Goal: Task Accomplishment & Management: Complete application form

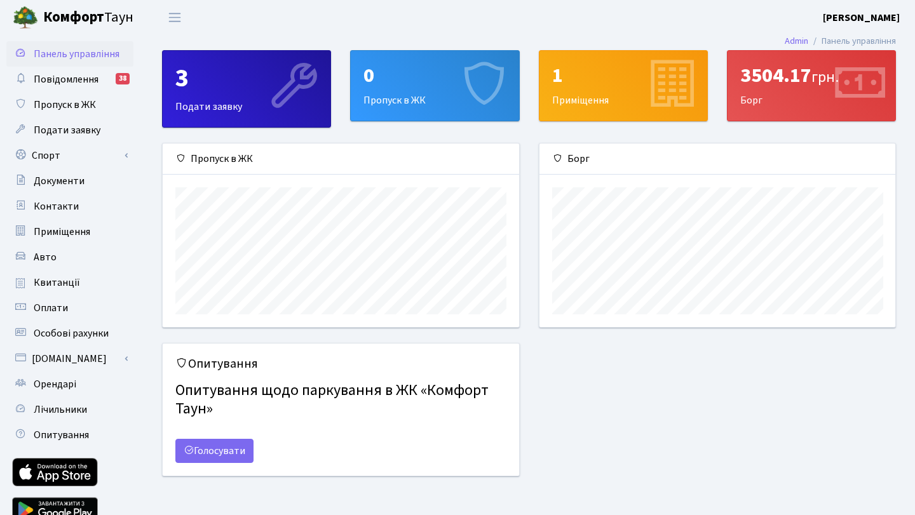
scroll to position [184, 356]
click at [57, 253] on link "Авто" at bounding box center [69, 257] width 127 height 25
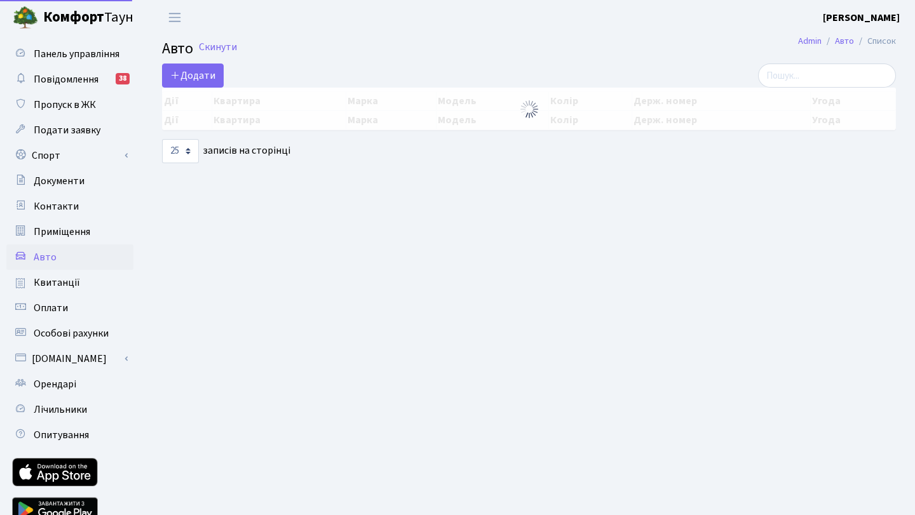
select select "25"
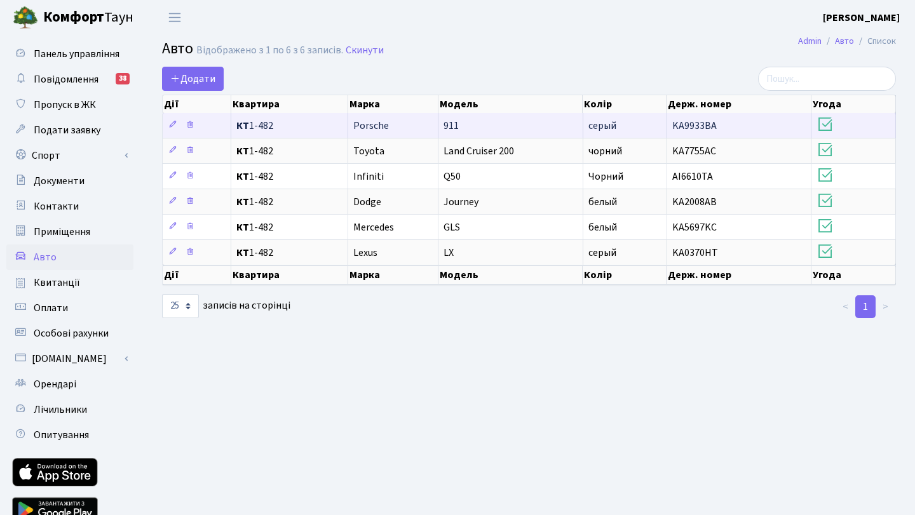
click at [756, 120] on td "KA9933BA" at bounding box center [739, 125] width 145 height 25
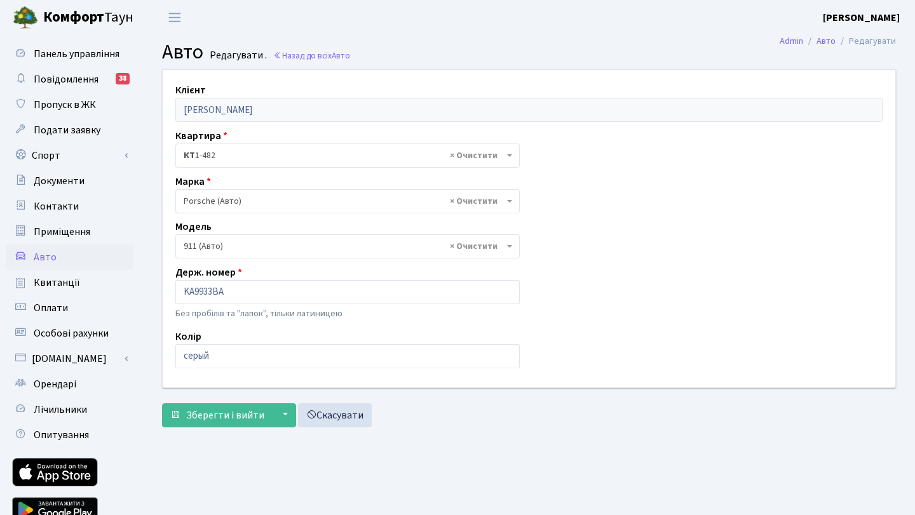
select select "1948"
drag, startPoint x: 215, startPoint y: 288, endPoint x: 361, endPoint y: 323, distance: 150.4
click at [216, 288] on input "KA9933BA" at bounding box center [347, 292] width 344 height 24
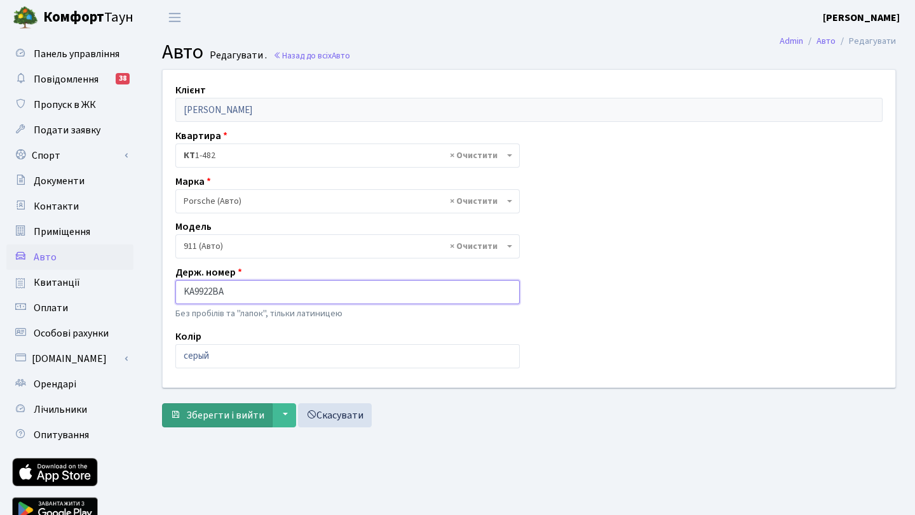
type input "KA9922BA"
click at [201, 421] on span "Зберегти і вийти" at bounding box center [225, 415] width 78 height 14
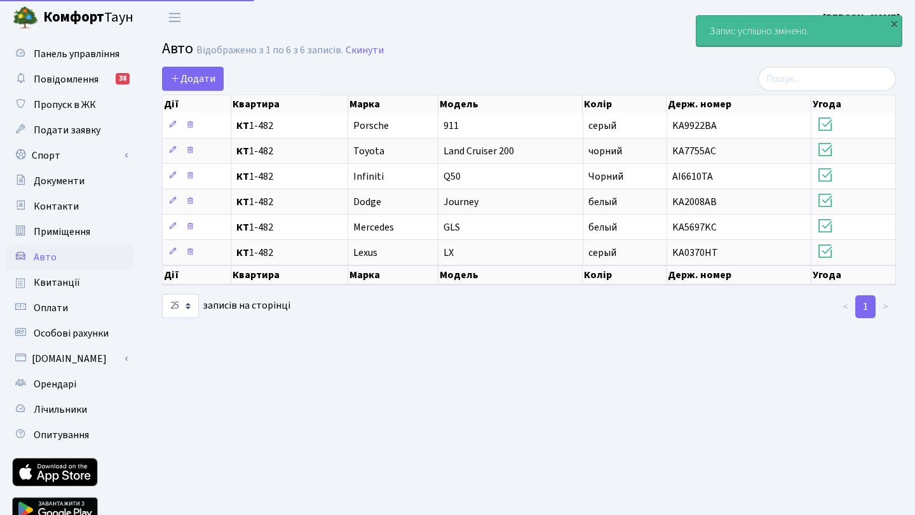
select select "25"
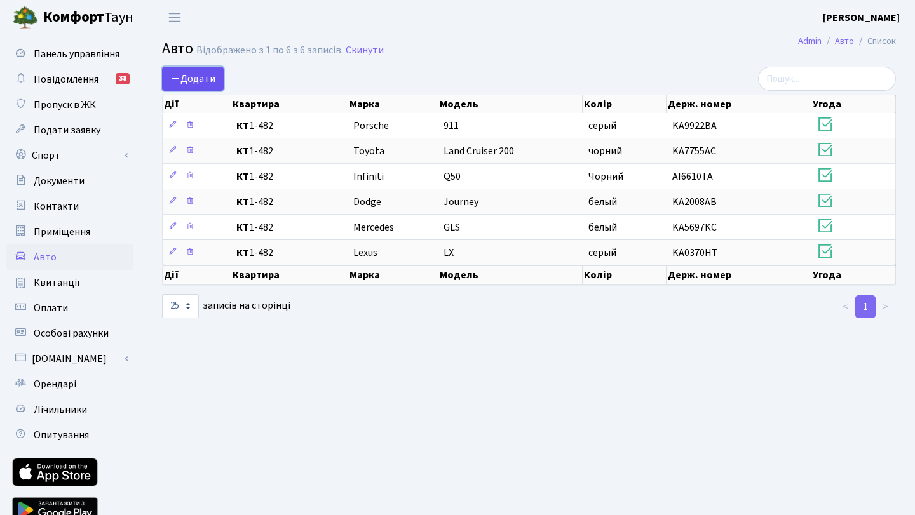
click at [212, 71] on link "Додати" at bounding box center [193, 79] width 62 height 24
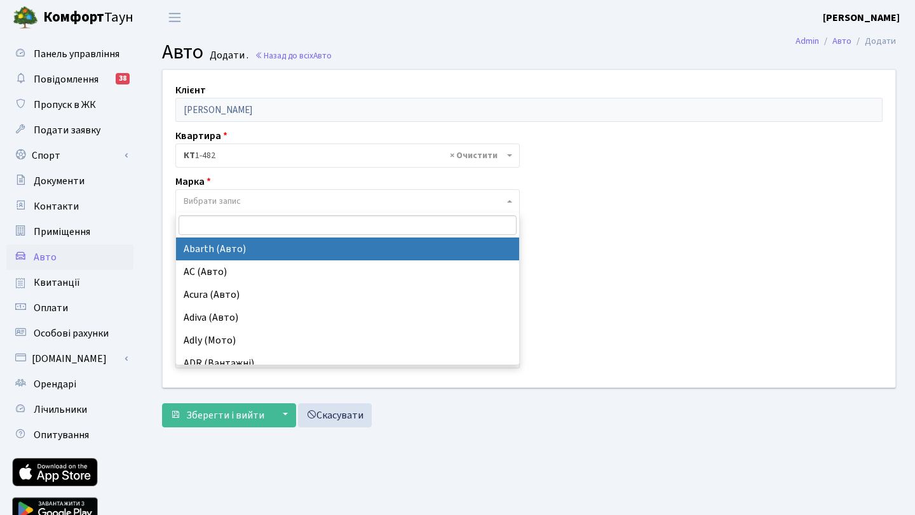
click at [224, 199] on span "Вибрати запис" at bounding box center [212, 201] width 57 height 13
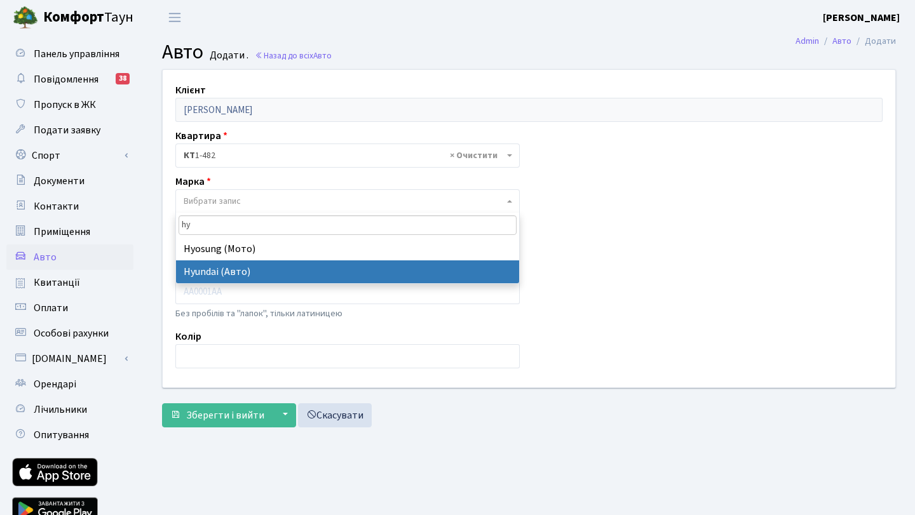
type input "hy"
select select "59"
select select
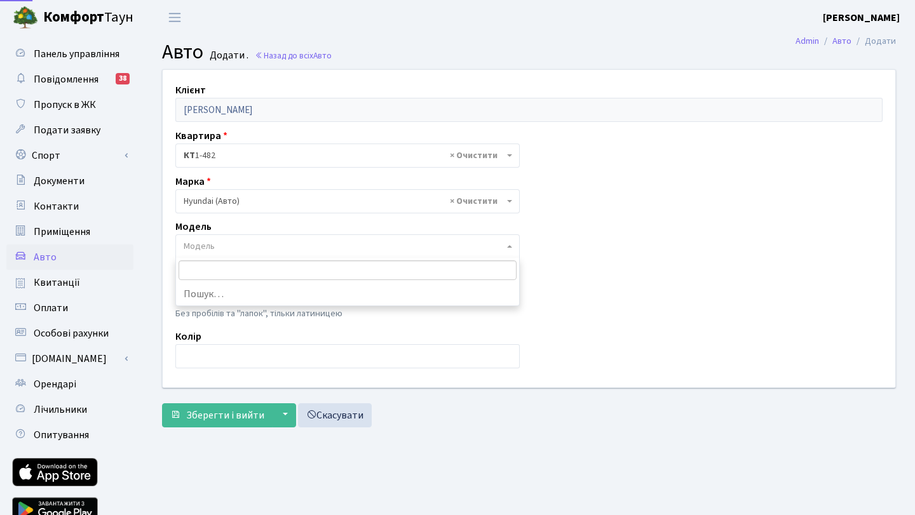
click at [222, 255] on span "Модель" at bounding box center [347, 246] width 344 height 24
type input "staria"
click at [574, 278] on div "Клієнт [PERSON_NAME] Квартира - <b>КТ</b>&nbsp;&nbsp;&nbsp;&nbsp;1-482 × КТ 1-4…" at bounding box center [529, 228] width 752 height 317
click at [257, 245] on span "Модель" at bounding box center [344, 246] width 320 height 13
type input "STRARIA"
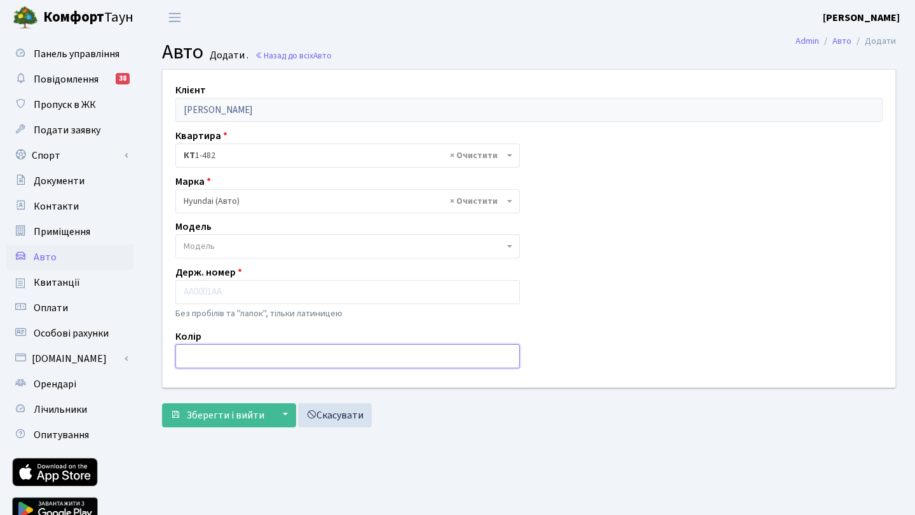
click at [227, 359] on input "text" at bounding box center [347, 356] width 344 height 24
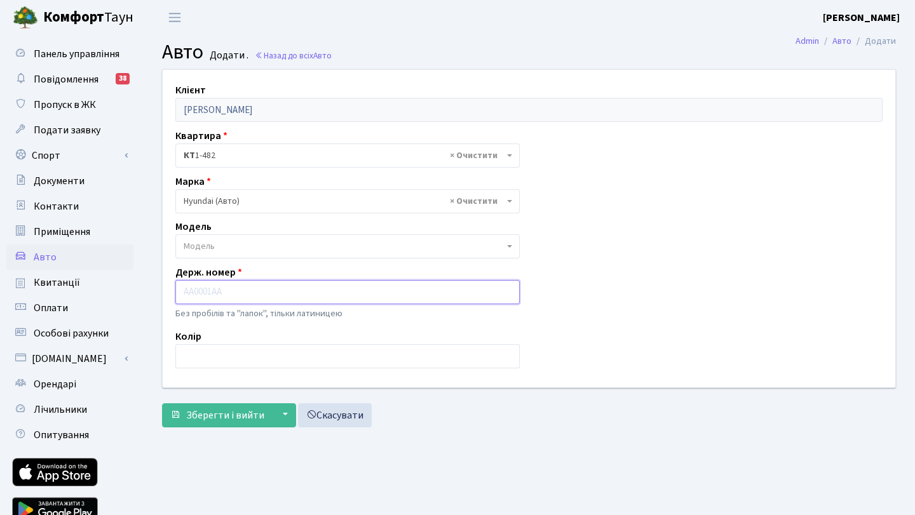
click at [226, 293] on input "text" at bounding box center [347, 292] width 344 height 24
type input "KA5188PM"
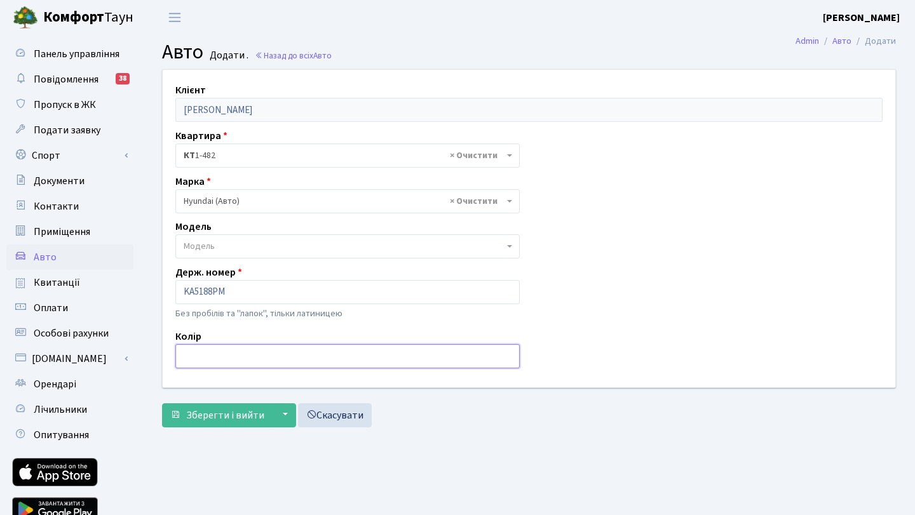
click at [194, 365] on input "text" at bounding box center [347, 356] width 344 height 24
type input "Чорний"
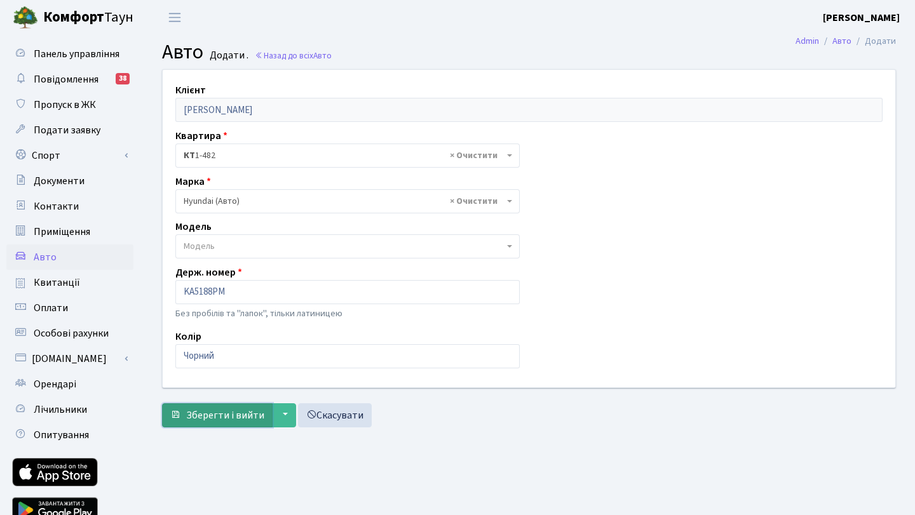
click at [234, 421] on span "Зберегти і вийти" at bounding box center [225, 415] width 78 height 14
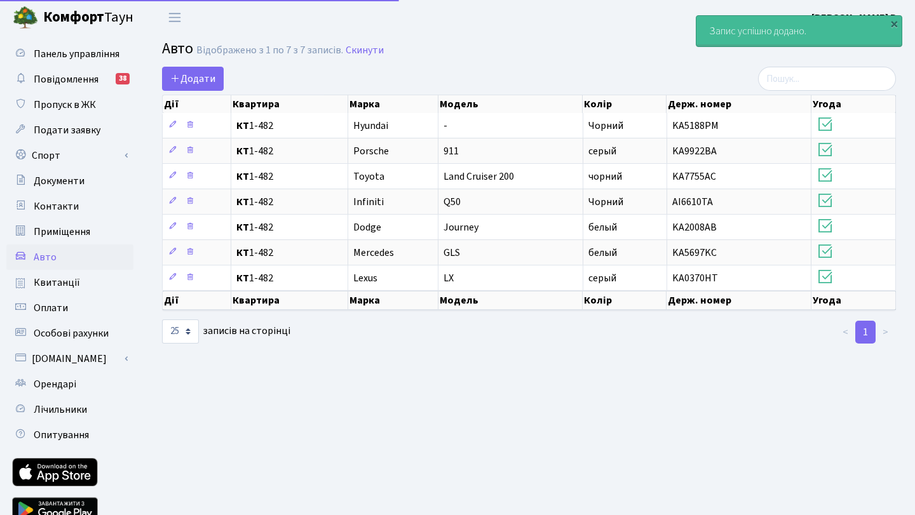
select select "25"
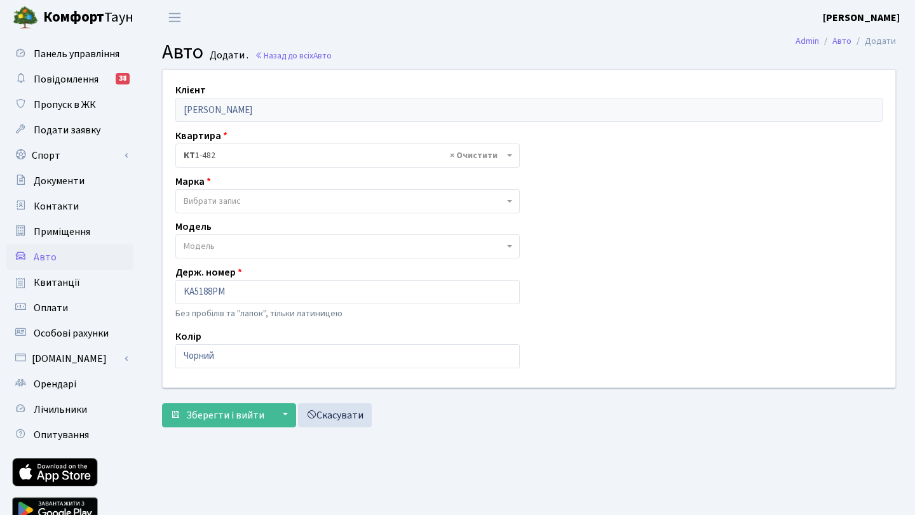
select select "59"
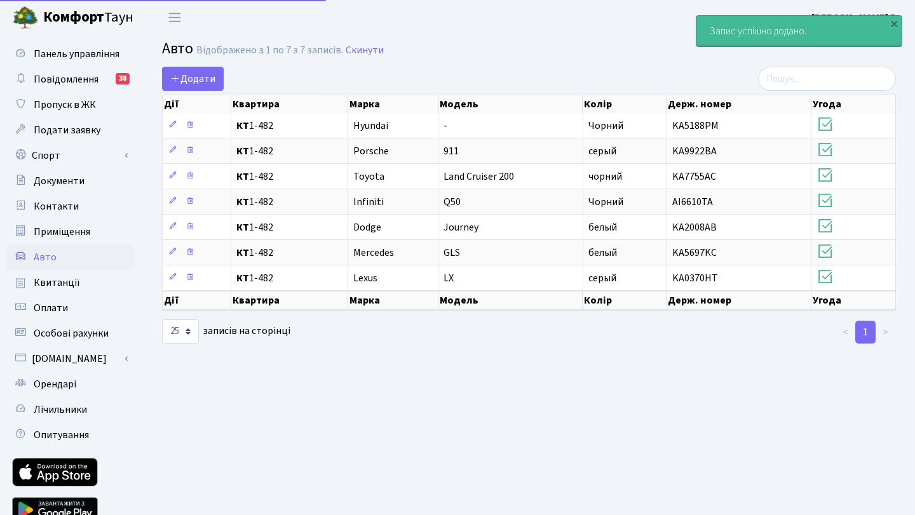
select select "25"
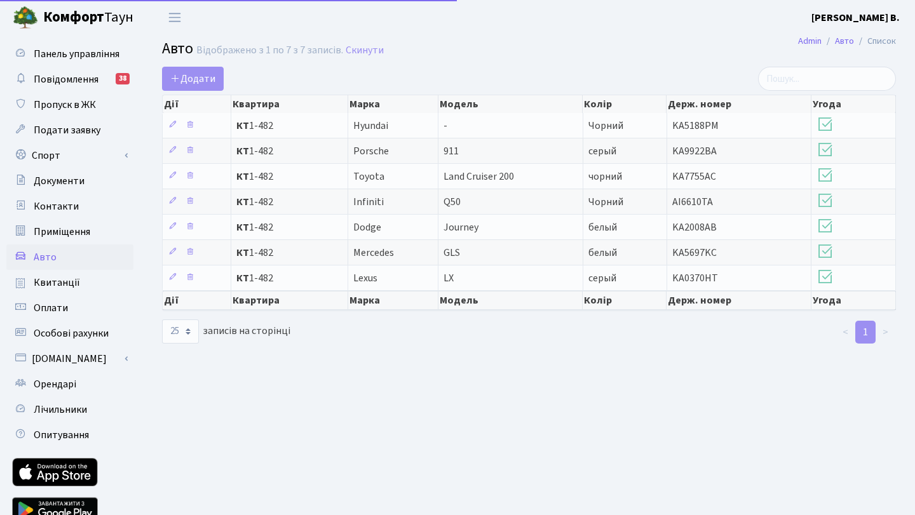
select select "25"
